Goal: Task Accomplishment & Management: Use online tool/utility

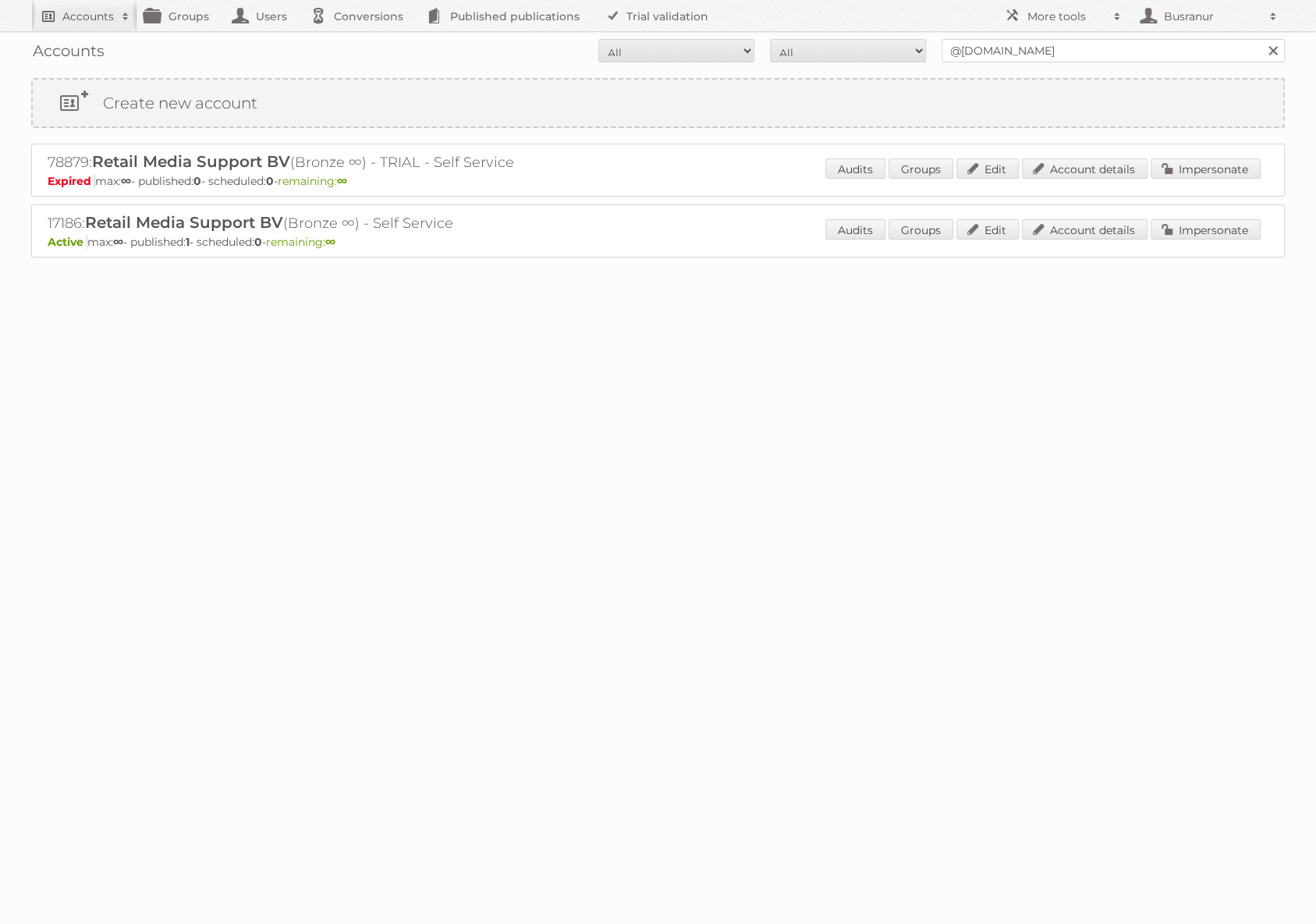
click at [108, 19] on h2 "Accounts" at bounding box center [88, 17] width 52 height 16
paste input"] "[PERSON_NAME][EMAIL_ADDRESS][PERSON_NAME][DOMAIN_NAME]"
type input"] "[PERSON_NAME][EMAIL_ADDRESS][PERSON_NAME][DOMAIN_NAME]"
click at [360, 40] on input "Search" at bounding box center [372, 52] width 23 height 23
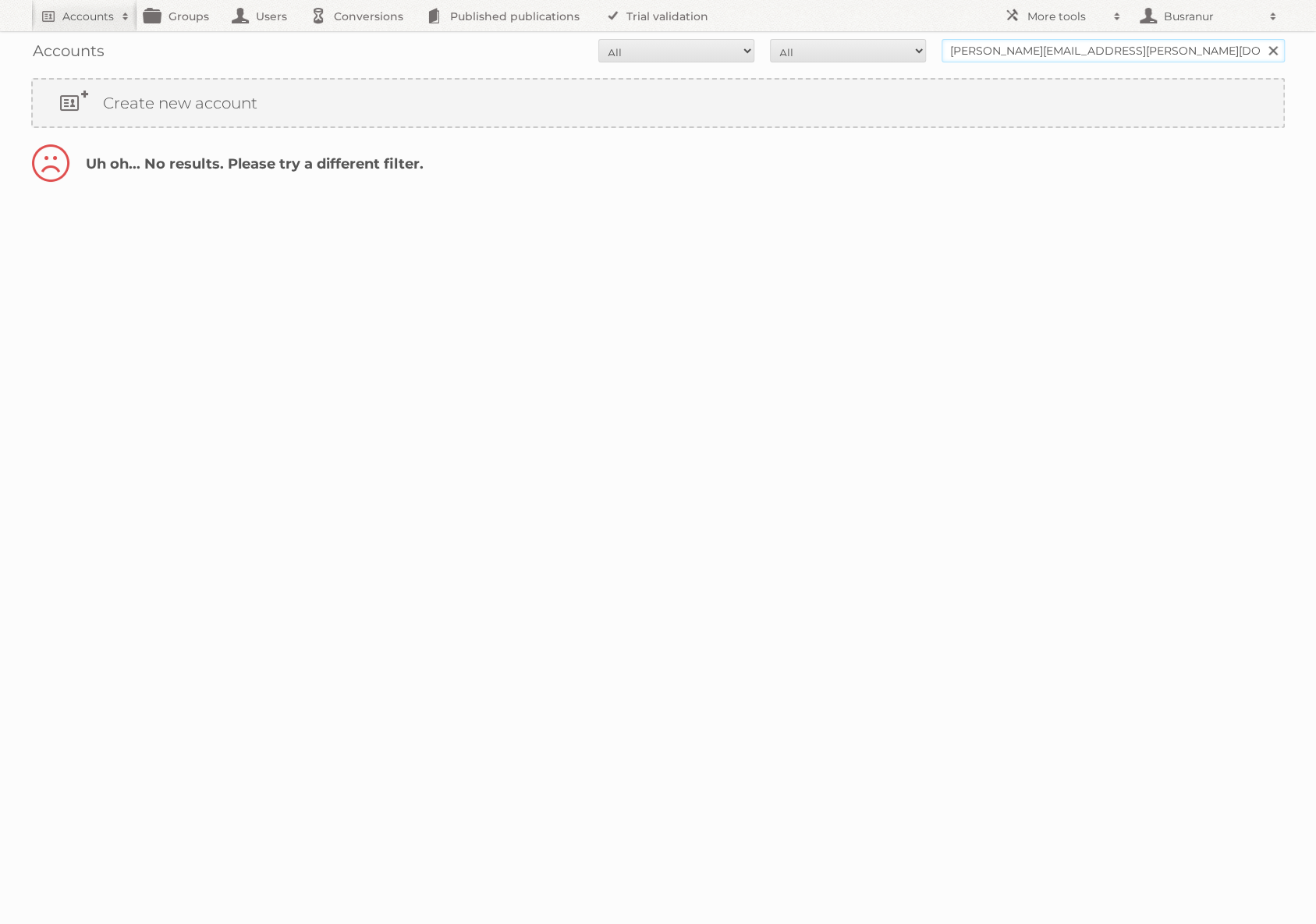
click at [1049, 50] on input "madalyn.mathews@dunelm.com" at bounding box center [1113, 51] width 343 height 23
type input "@dunelm.com"
click at [1260, 39] on input "Search" at bounding box center [1272, 51] width 23 height 23
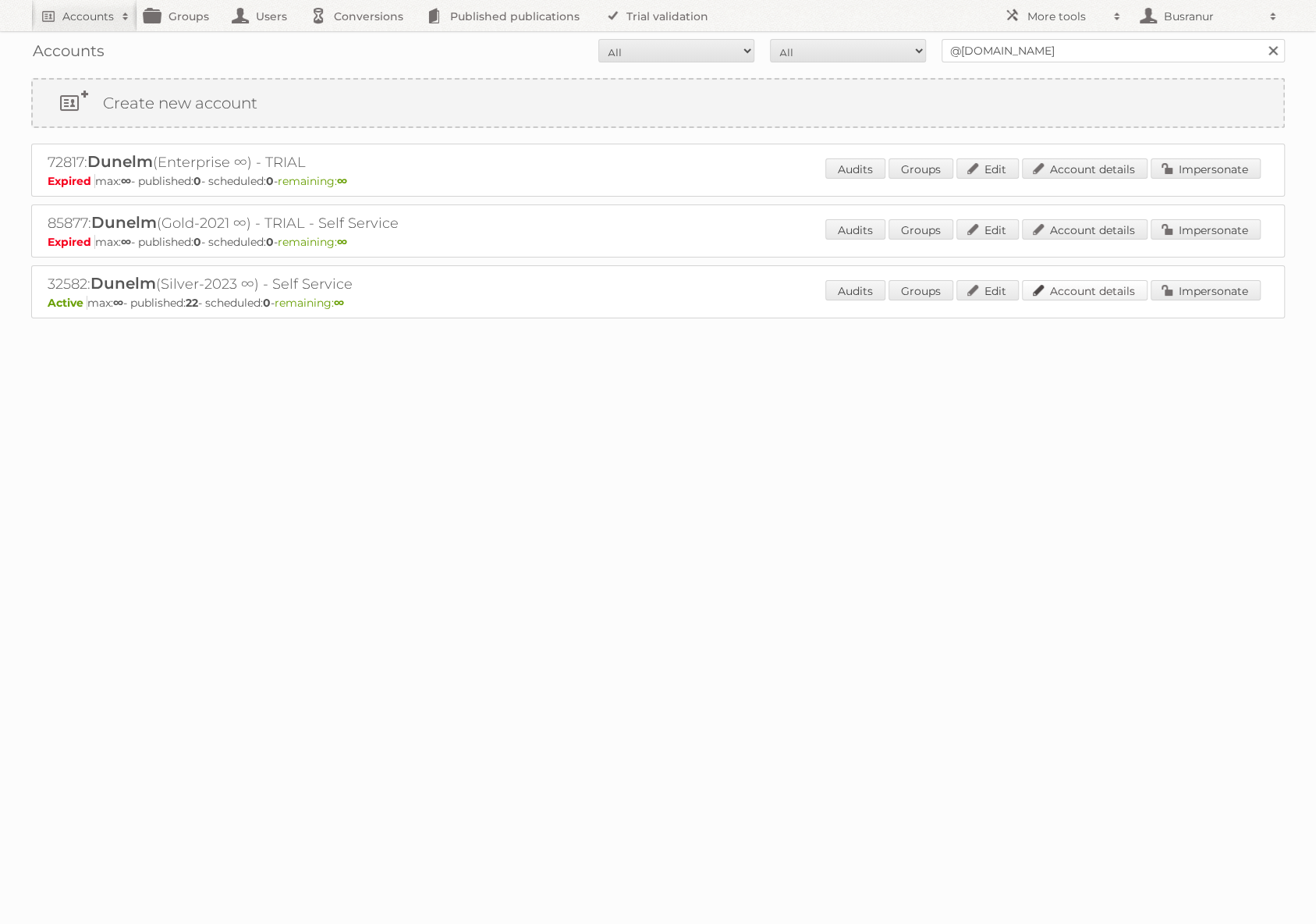
click at [1063, 291] on link "Account details" at bounding box center [1084, 289] width 125 height 21
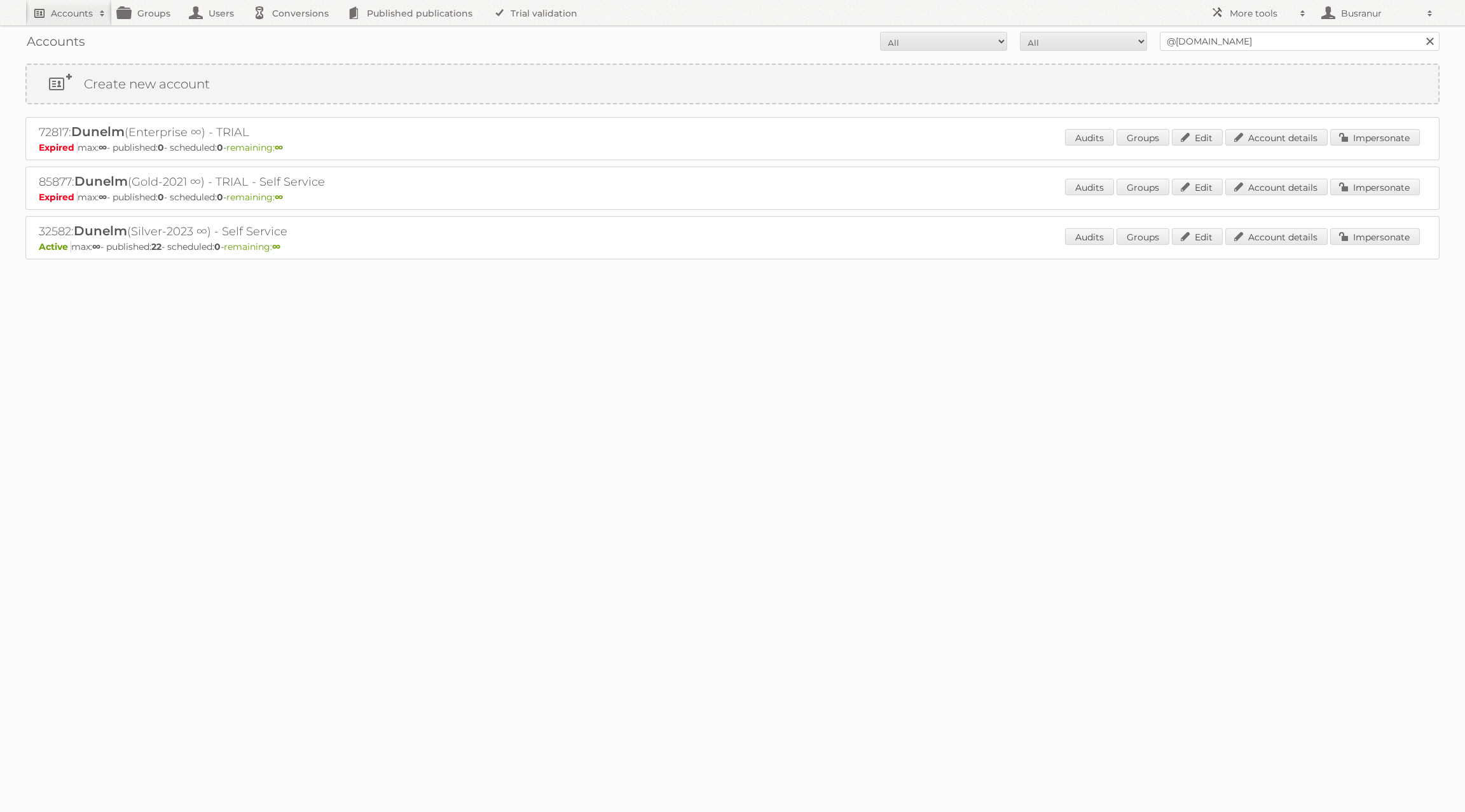
click at [80, 14] on h2 "Accounts" at bounding box center [72, 14] width 42 height 13
paste input"] "[EMAIL_ADDRESS][DOMAIN_NAME]"
type input"] "[EMAIL_ADDRESS][DOMAIN_NAME]"
click at [293, 33] on input "Search" at bounding box center [303, 42] width 19 height 19
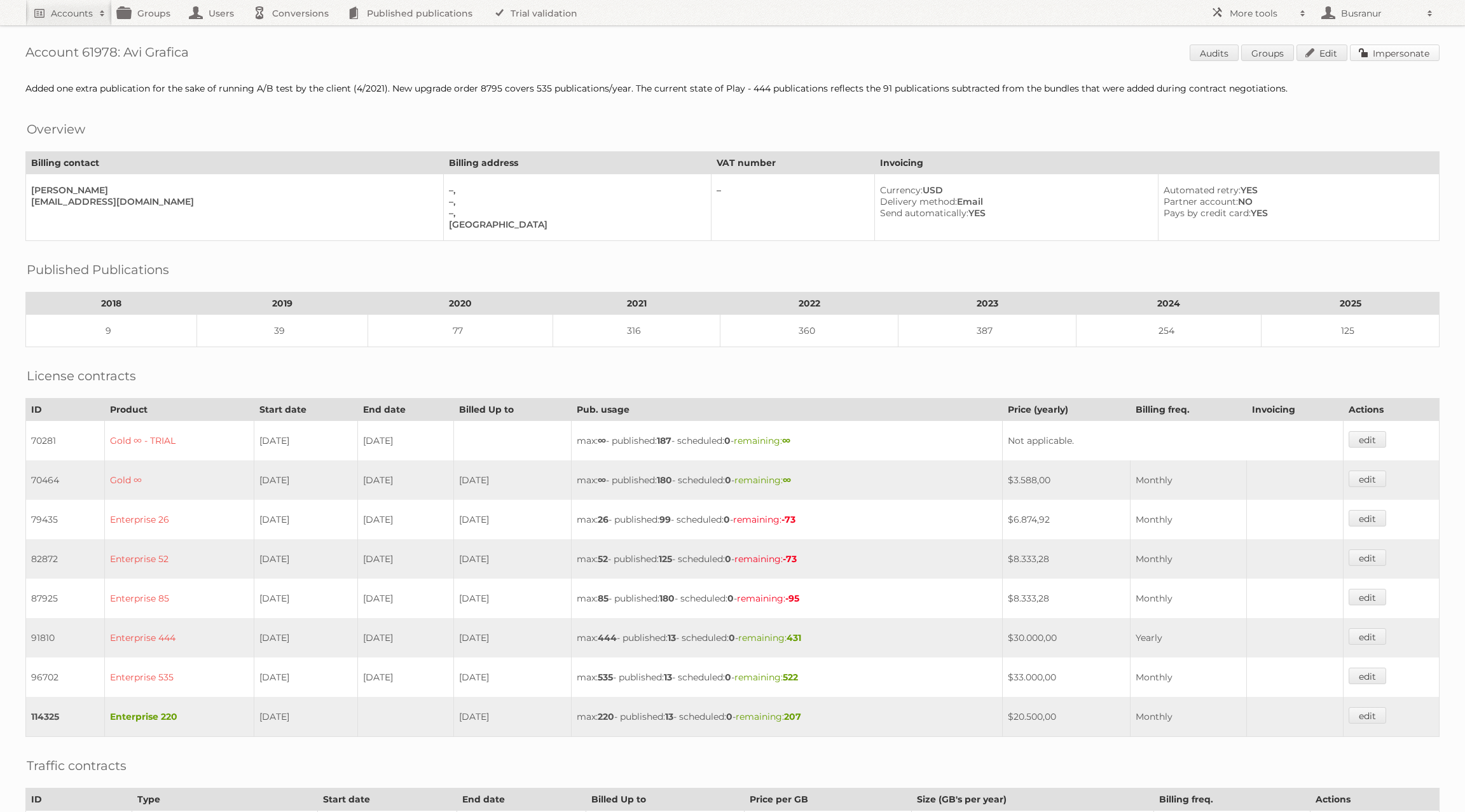
click at [1395, 58] on link "Impersonate" at bounding box center [1395, 53] width 90 height 17
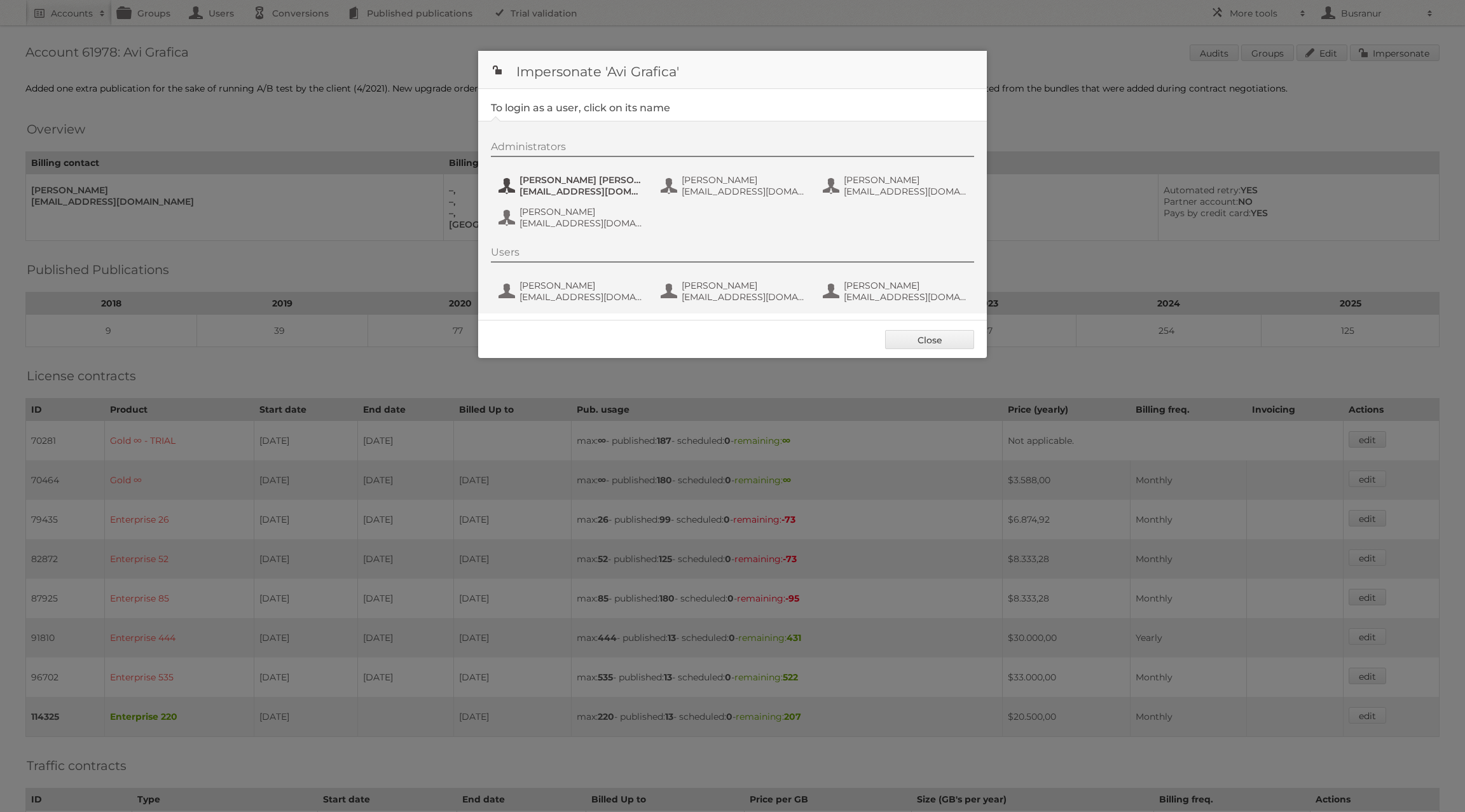
click at [565, 183] on span "Amadeo Cutini Brandi" at bounding box center [581, 180] width 124 height 11
